Goal: Information Seeking & Learning: Learn about a topic

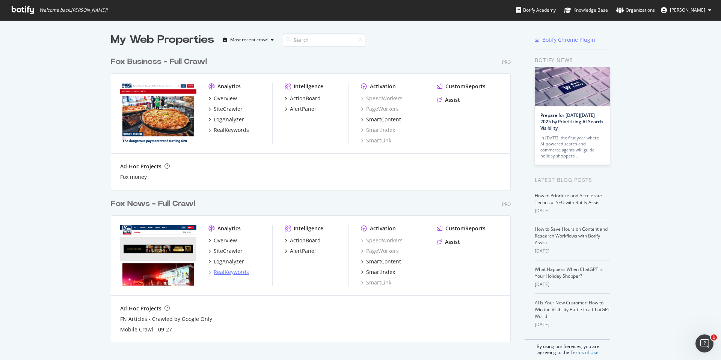
click at [229, 272] on div "RealKeywords" at bounding box center [231, 272] width 35 height 8
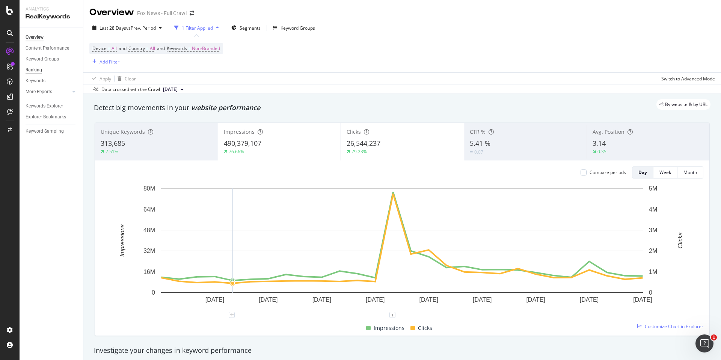
click at [36, 72] on div "Ranking" at bounding box center [34, 70] width 17 height 8
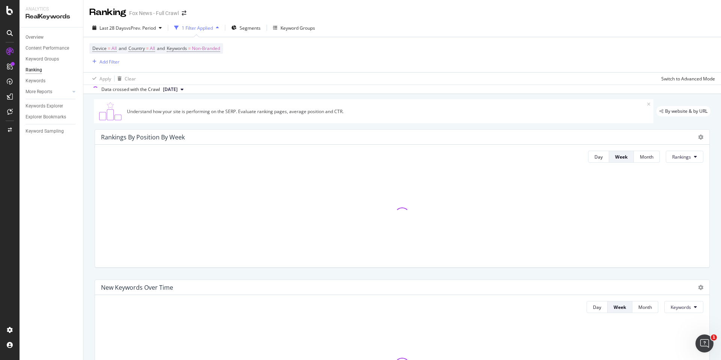
click at [32, 69] on div "Ranking" at bounding box center [34, 70] width 17 height 8
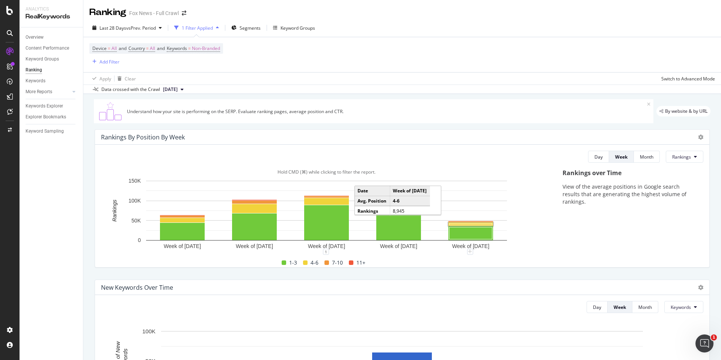
click at [458, 224] on rect "A chart." at bounding box center [470, 224] width 43 height 2
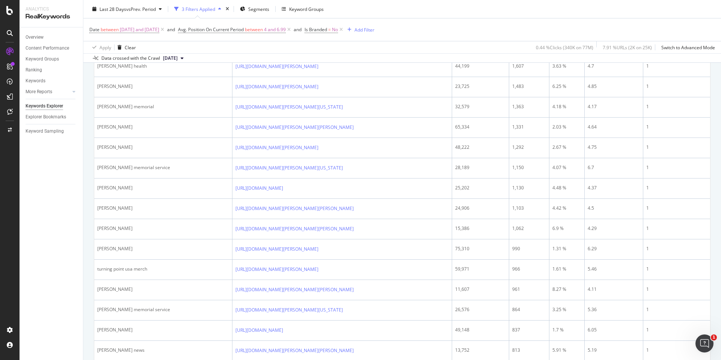
scroll to position [314, 0]
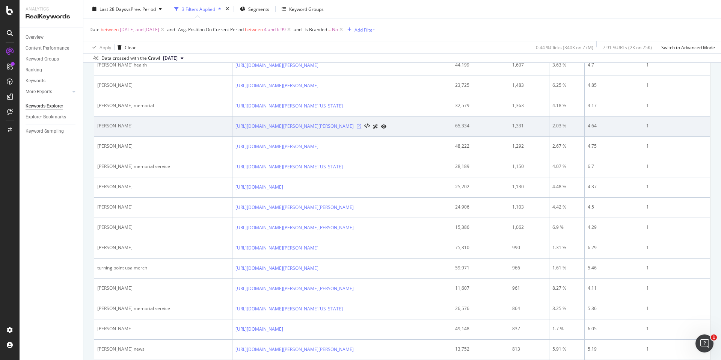
click at [361, 128] on icon at bounding box center [359, 126] width 5 height 5
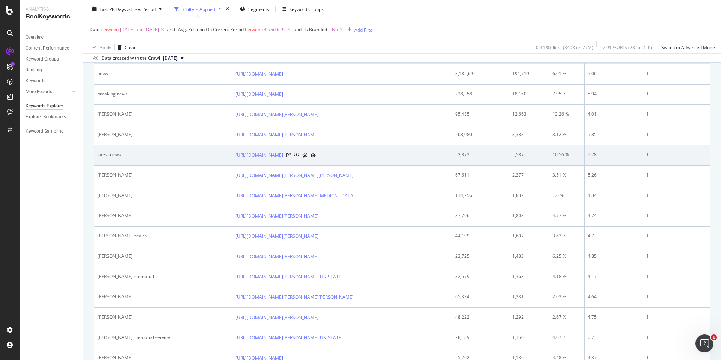
scroll to position [146, 0]
